Goal: Task Accomplishment & Management: Manage account settings

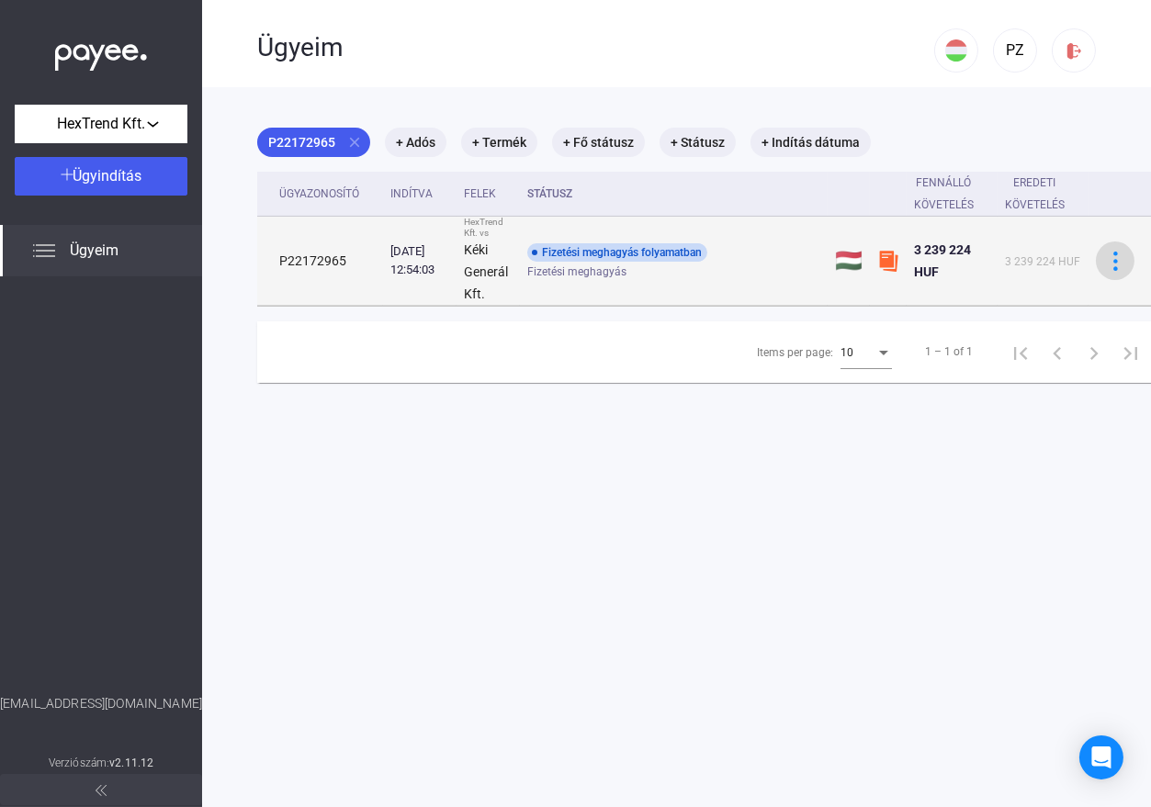
click at [1110, 254] on img at bounding box center [1115, 261] width 19 height 19
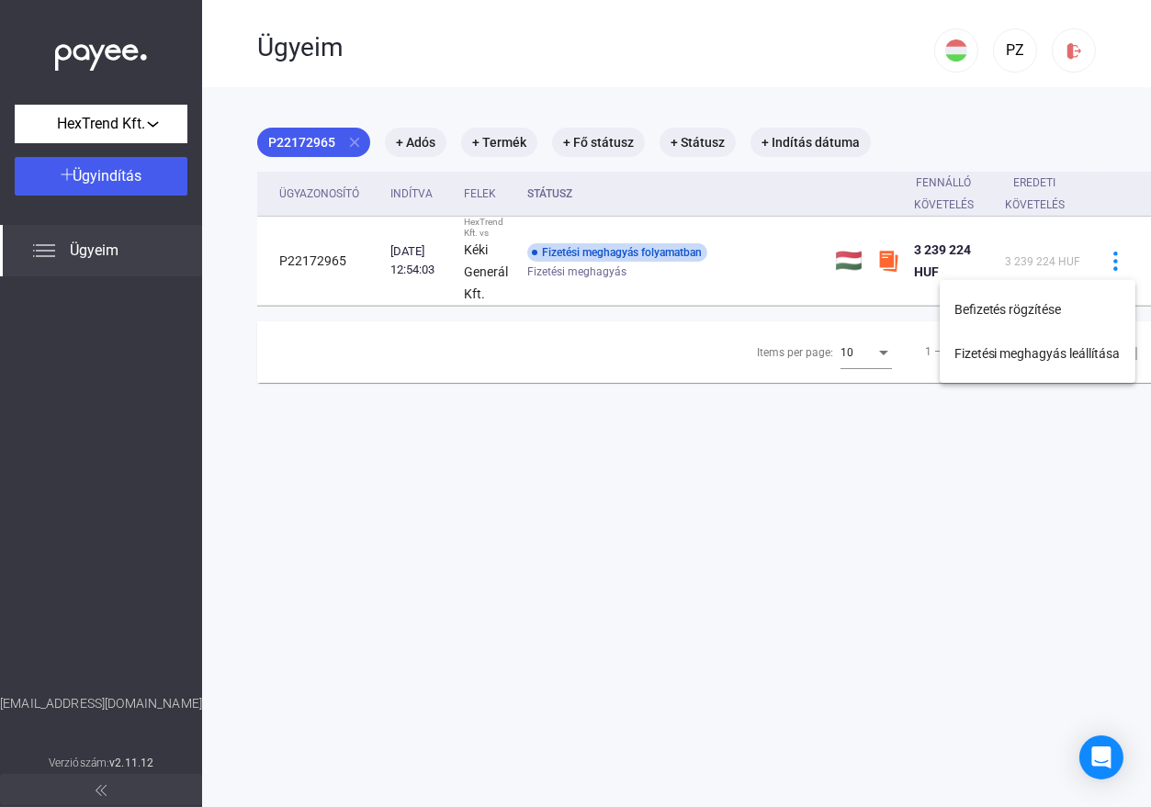
click at [715, 458] on div at bounding box center [575, 403] width 1151 height 807
click at [809, 139] on mat-chip "+ Indítás dátuma" at bounding box center [810, 142] width 120 height 29
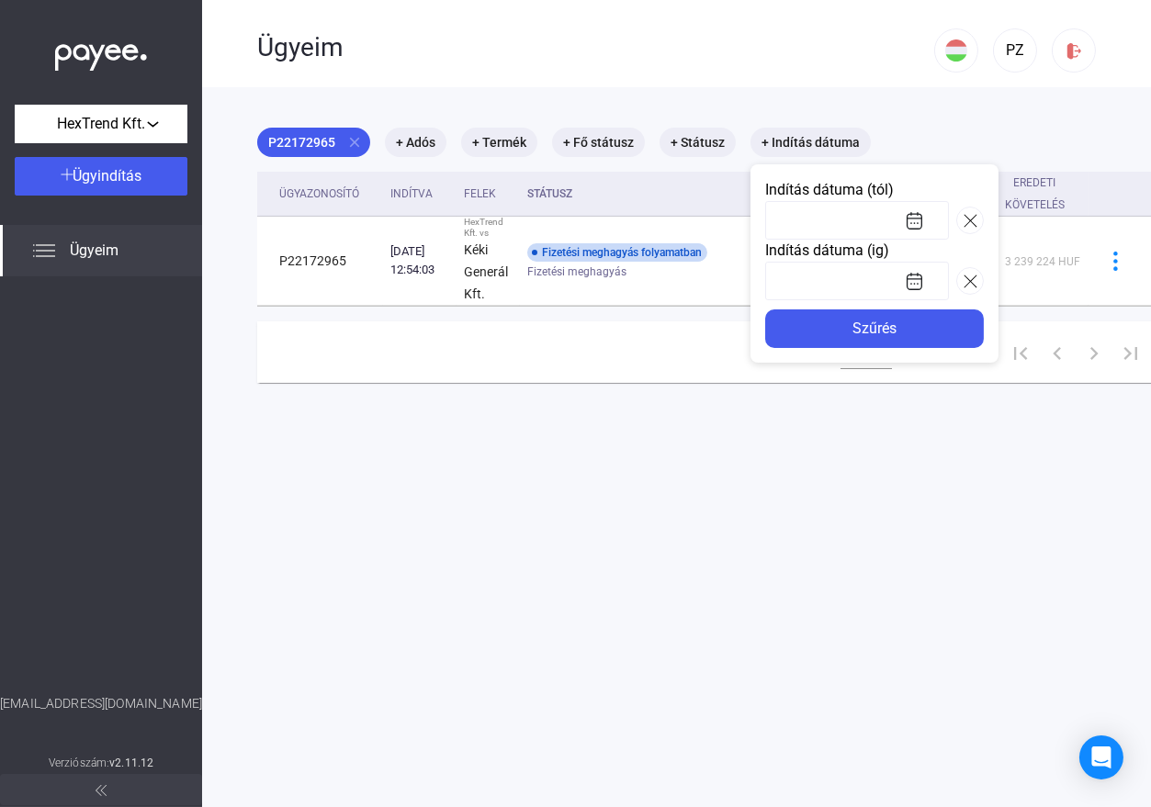
click at [830, 76] on div at bounding box center [575, 403] width 1151 height 807
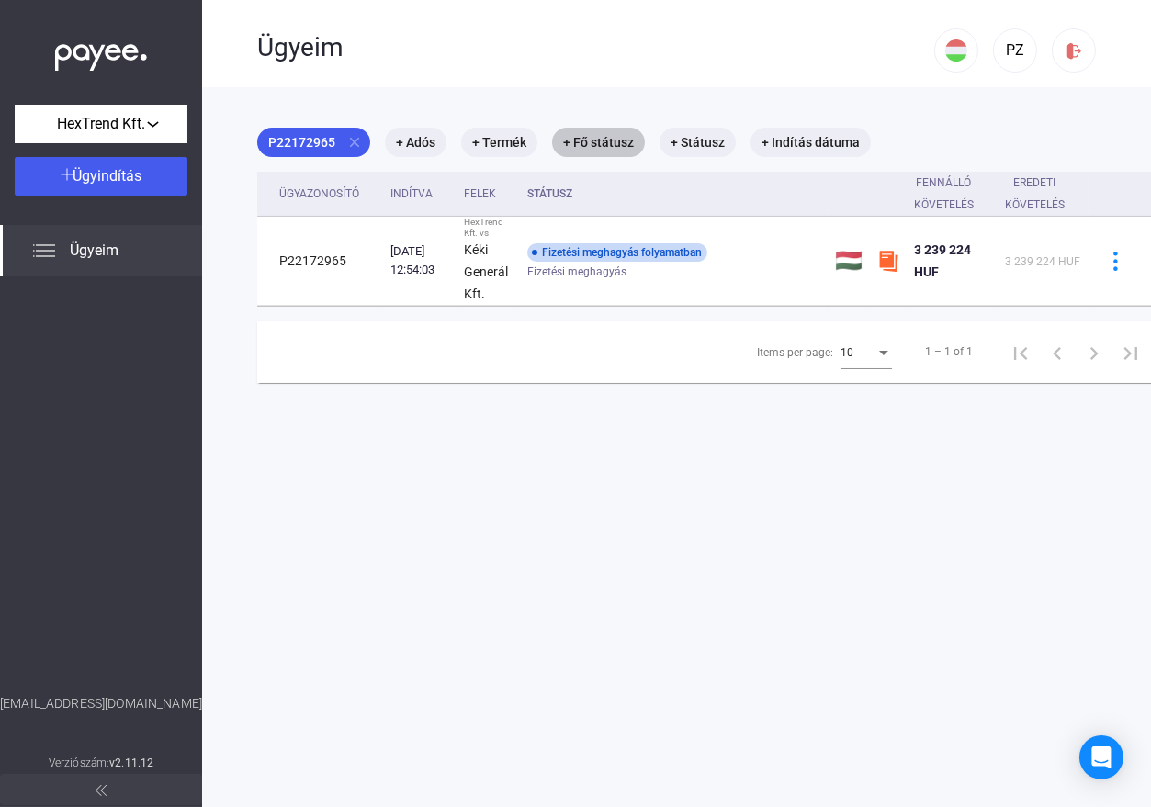
click at [578, 141] on mat-chip "+ Fő státusz" at bounding box center [598, 142] width 93 height 29
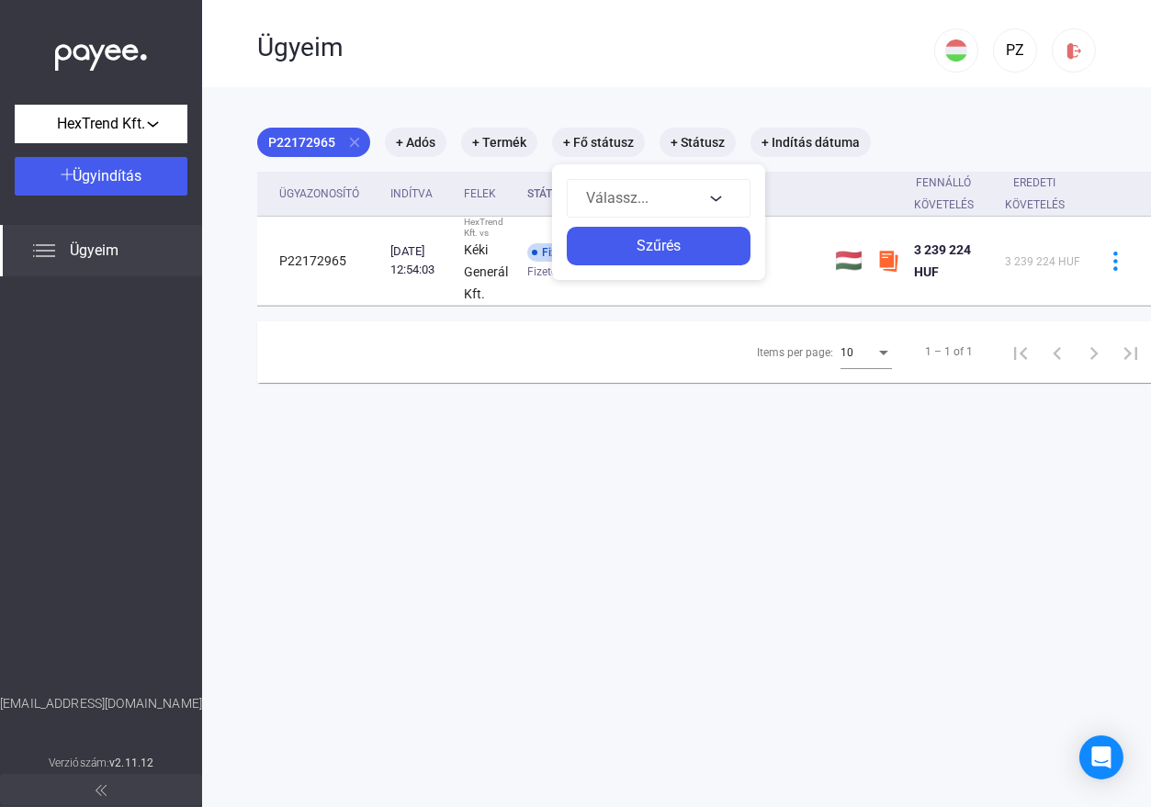
click at [590, 84] on div at bounding box center [575, 403] width 1151 height 807
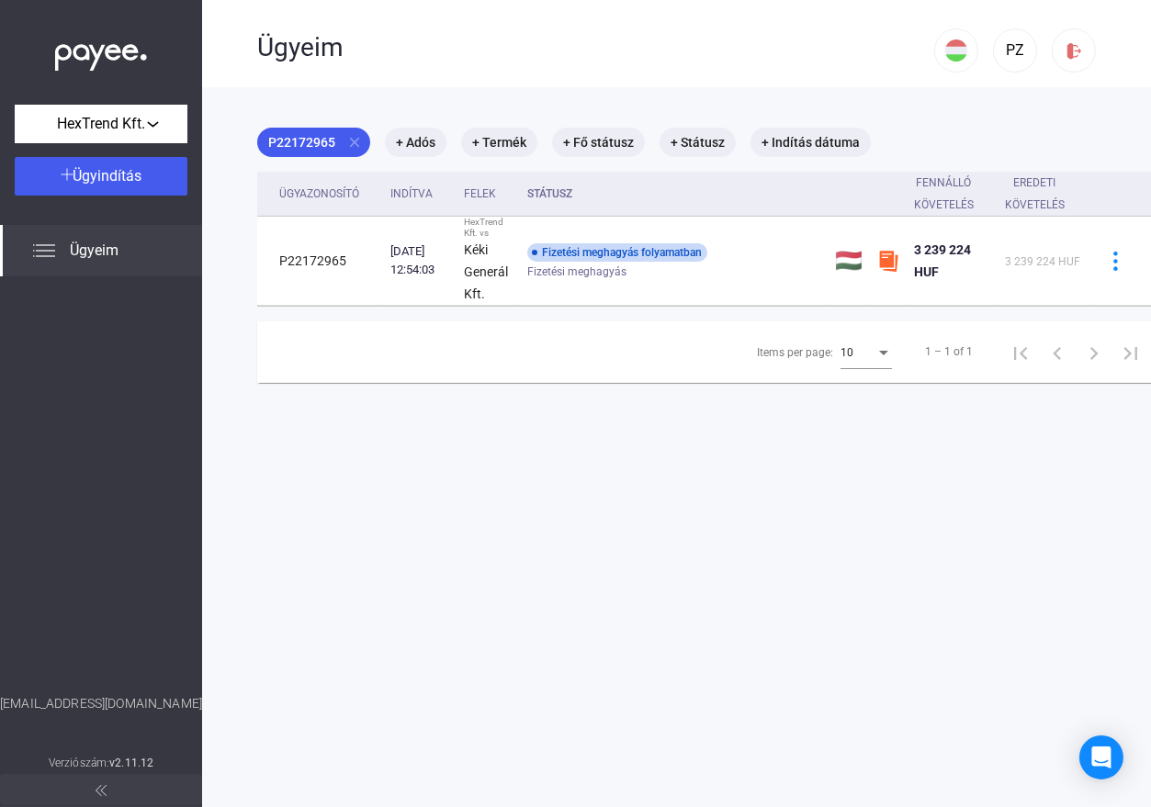
click at [85, 249] on span "Ügyeim" at bounding box center [94, 251] width 49 height 22
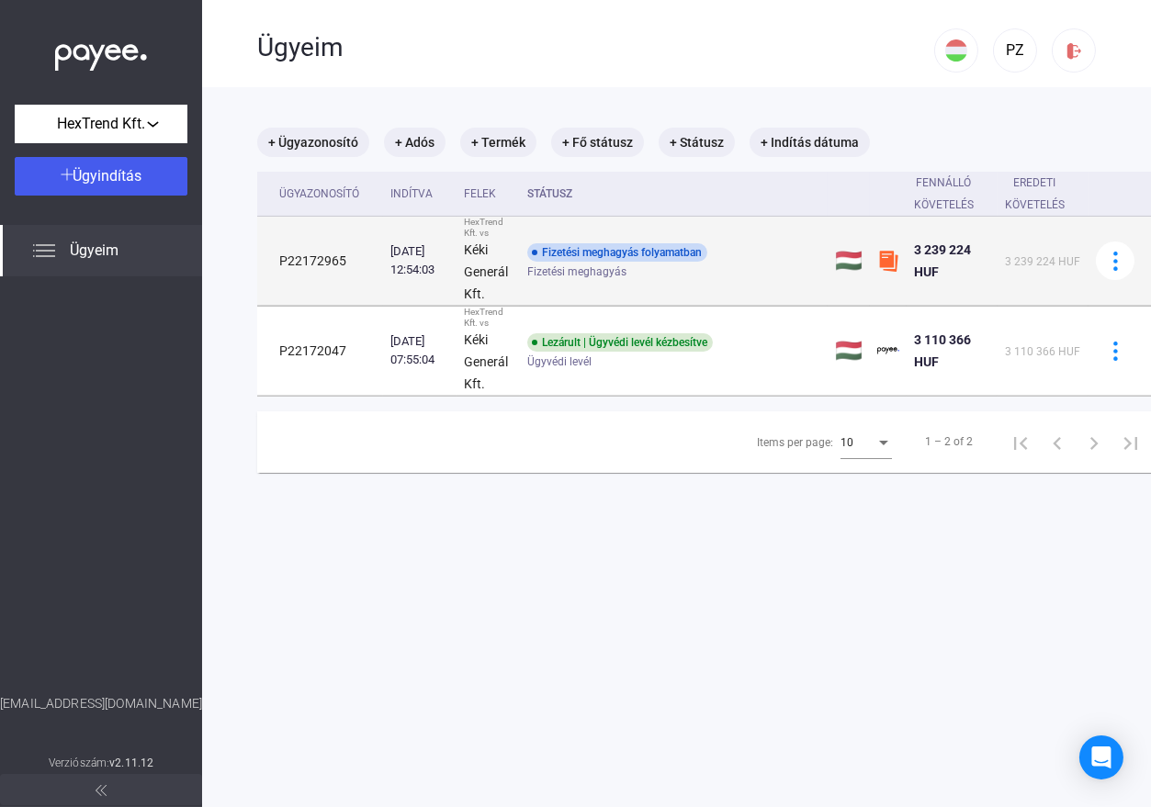
click at [888, 259] on img at bounding box center [888, 261] width 22 height 22
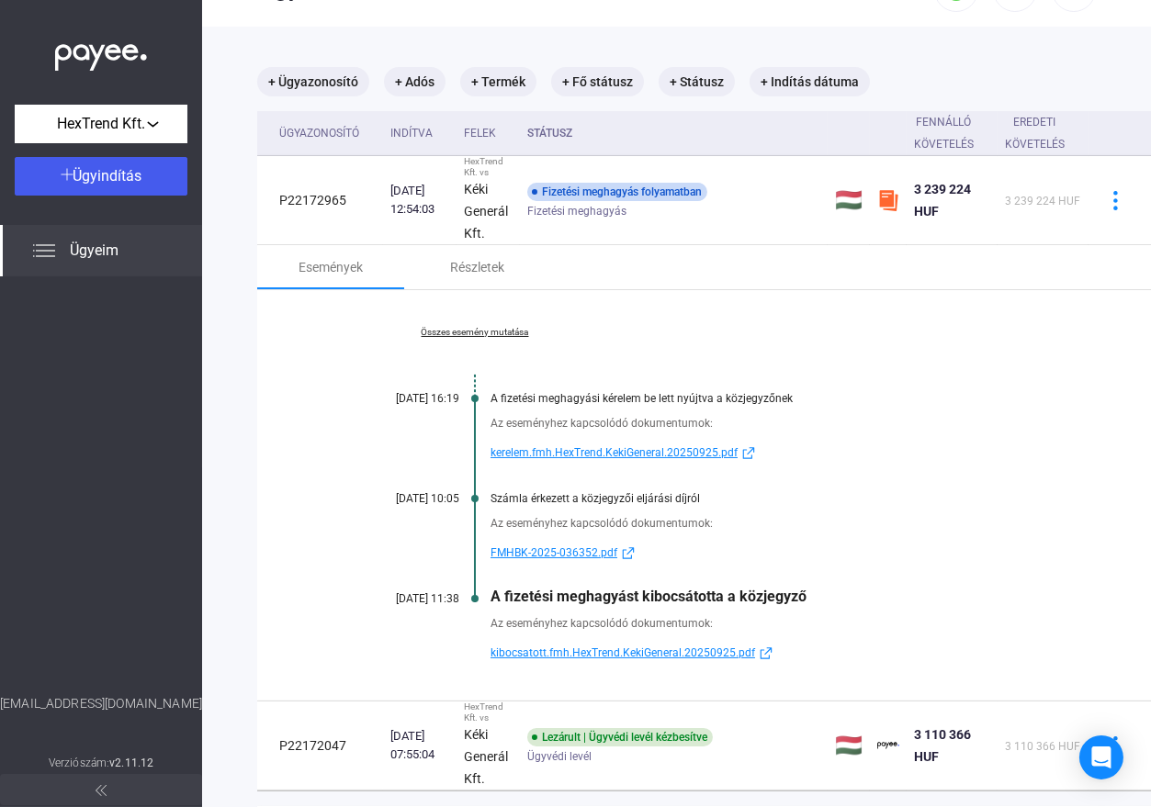
scroll to position [92, 0]
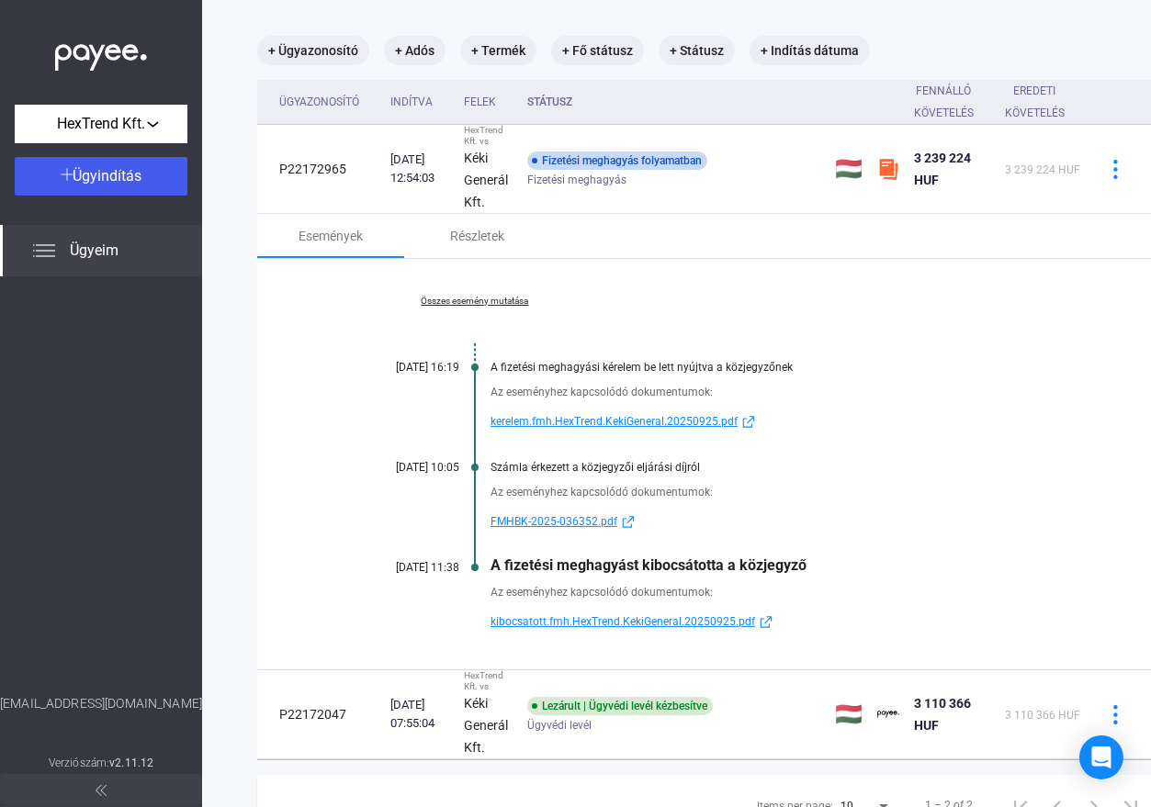
click at [682, 623] on span "kibocsatott.fmh.HexTrend.KekiGeneral.20250925.pdf" at bounding box center [622, 622] width 264 height 22
click at [478, 235] on div "Részletek" at bounding box center [478, 236] width 54 height 22
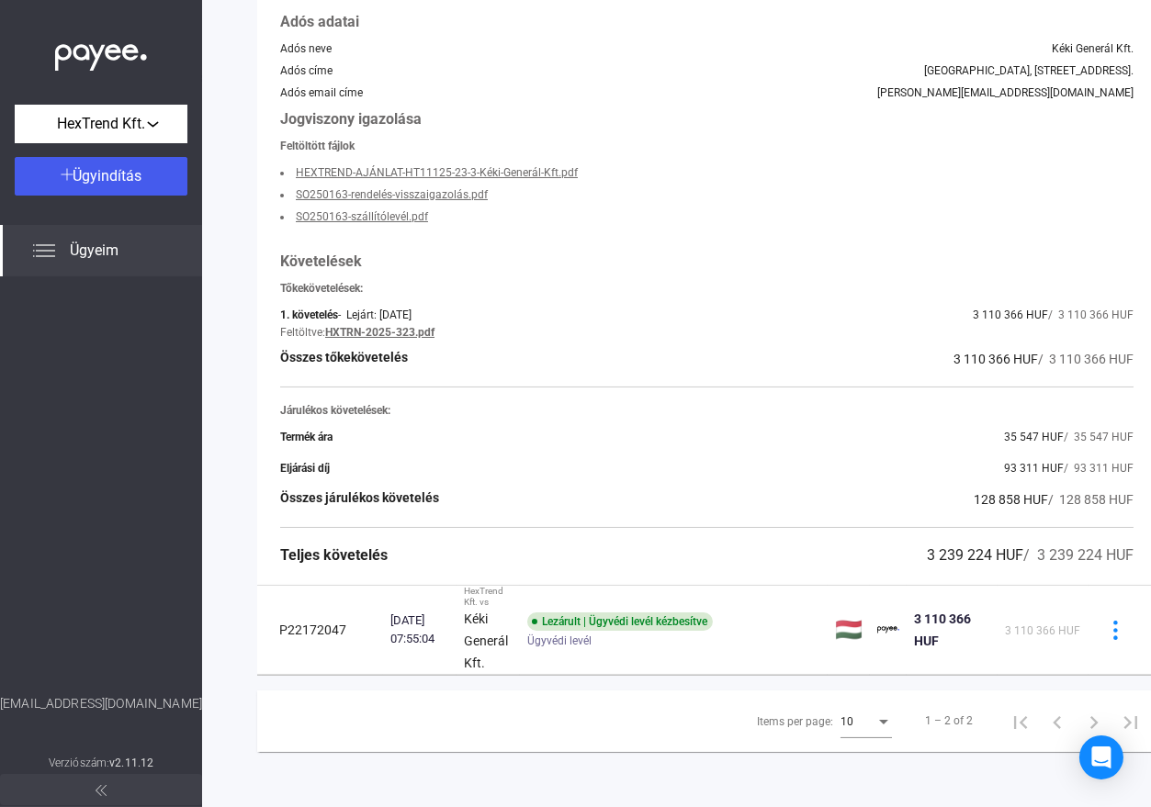
scroll to position [0, 0]
